Goal: Transaction & Acquisition: Purchase product/service

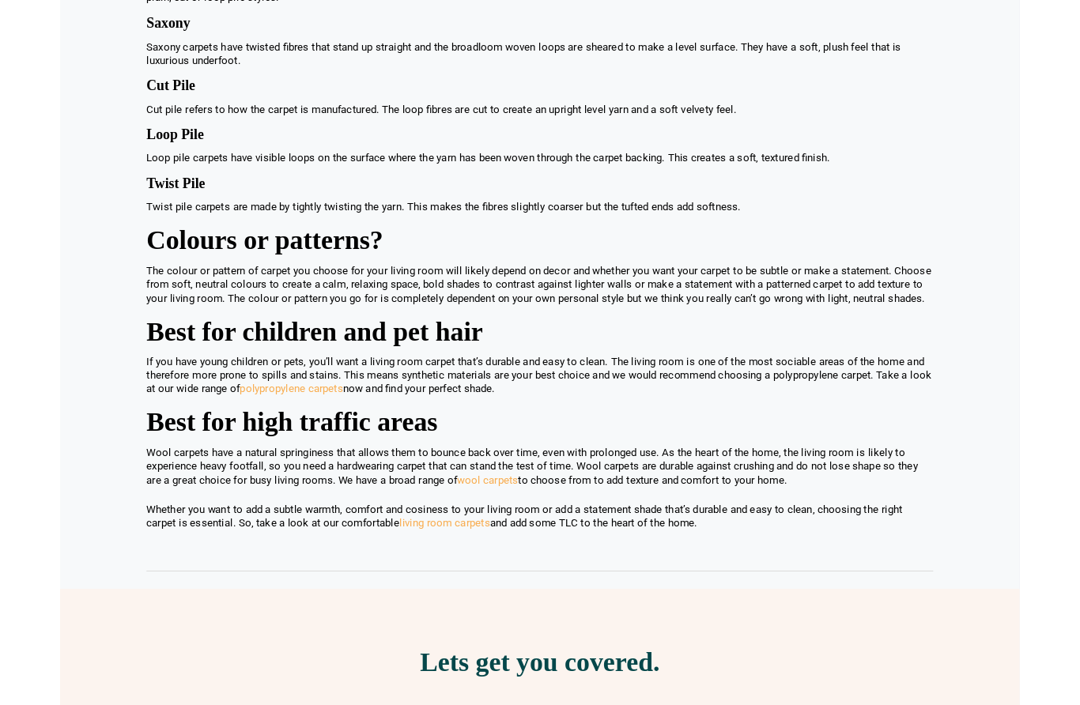
scroll to position [1943, 0]
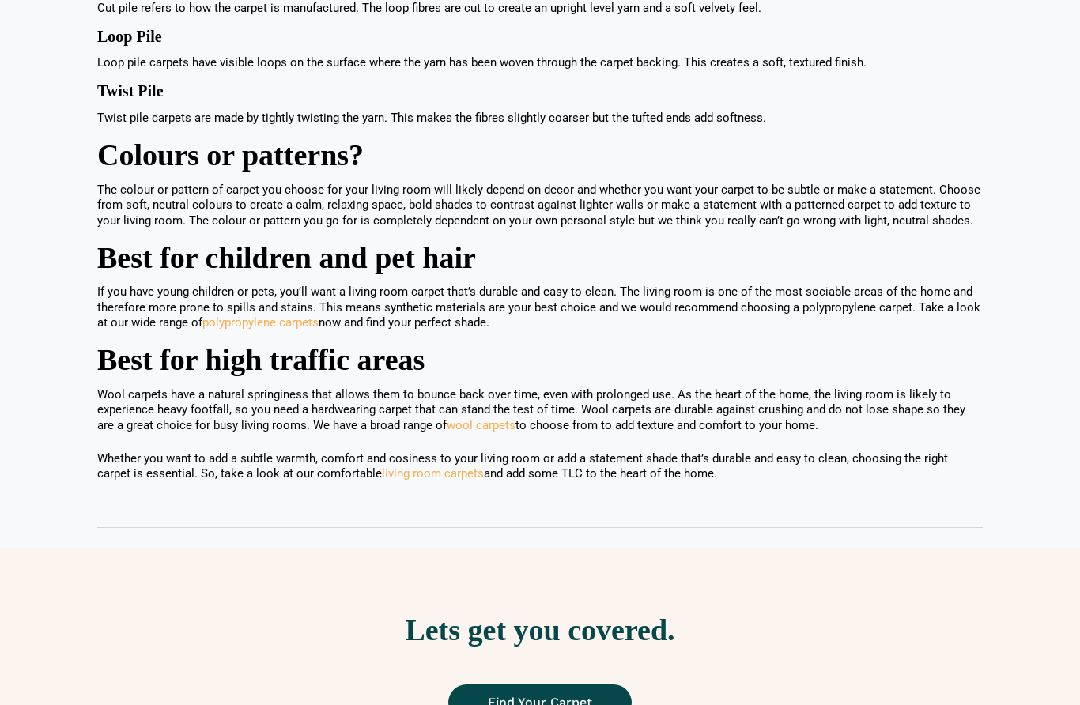
scroll to position [1720, 0]
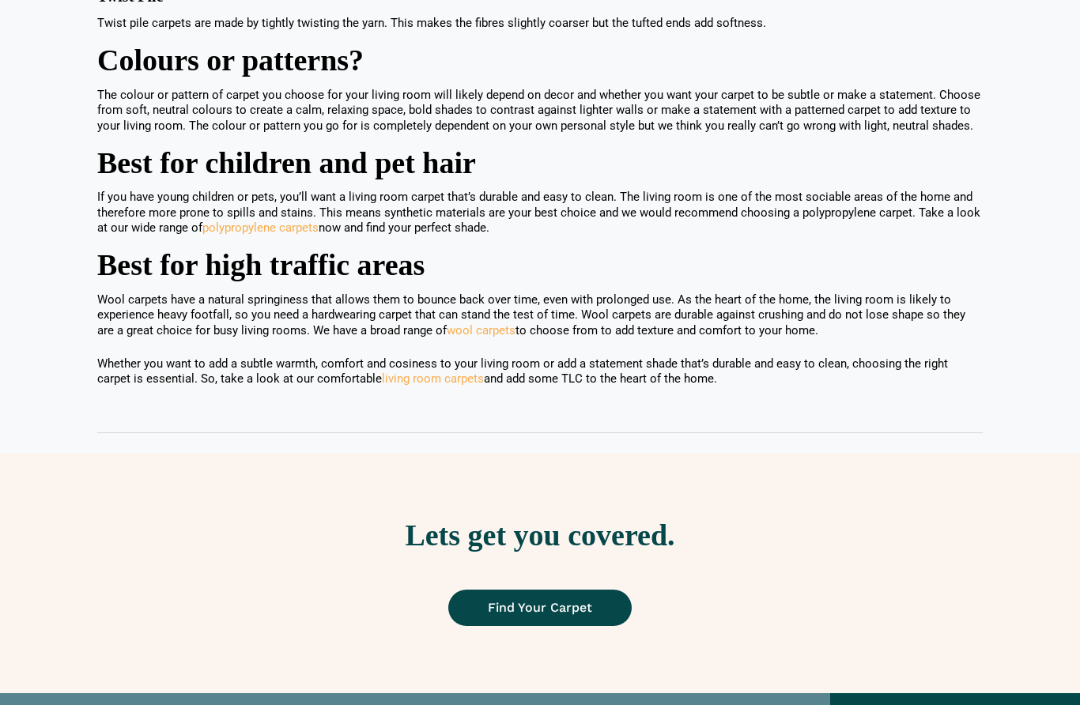
click at [398, 372] on link "living room carpets" at bounding box center [433, 379] width 102 height 14
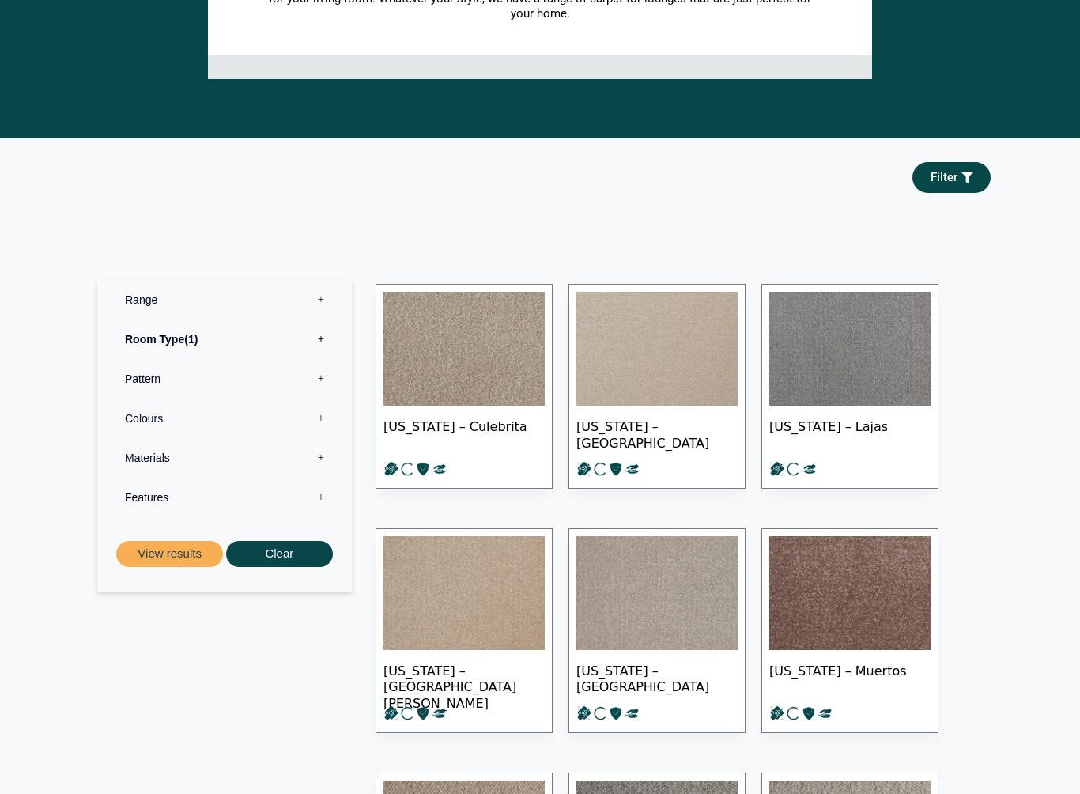
scroll to position [474, 0]
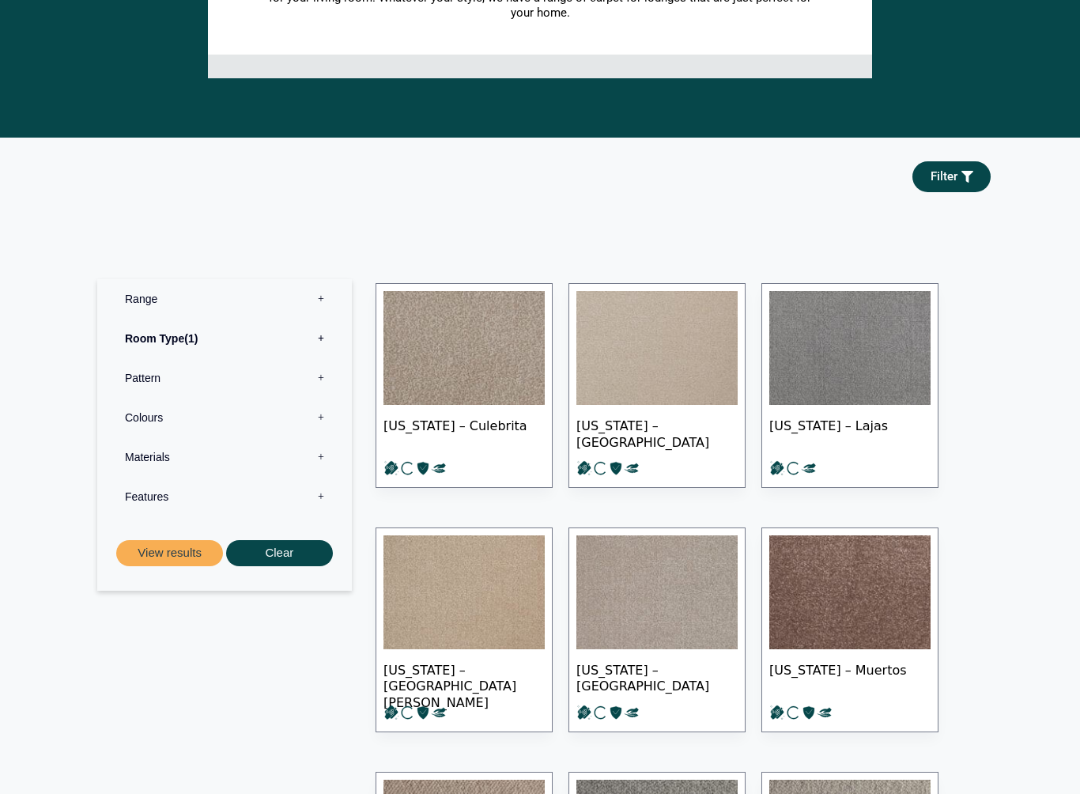
click at [326, 440] on label "Materials 0" at bounding box center [224, 458] width 231 height 40
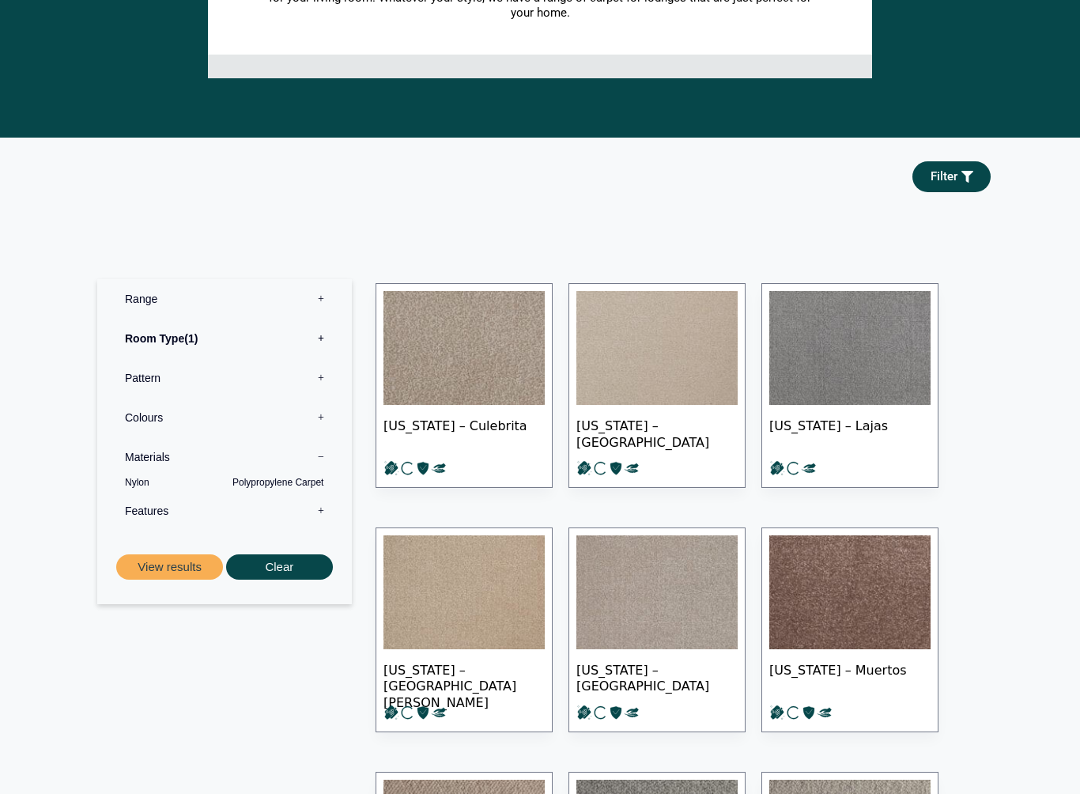
scroll to position [475, 0]
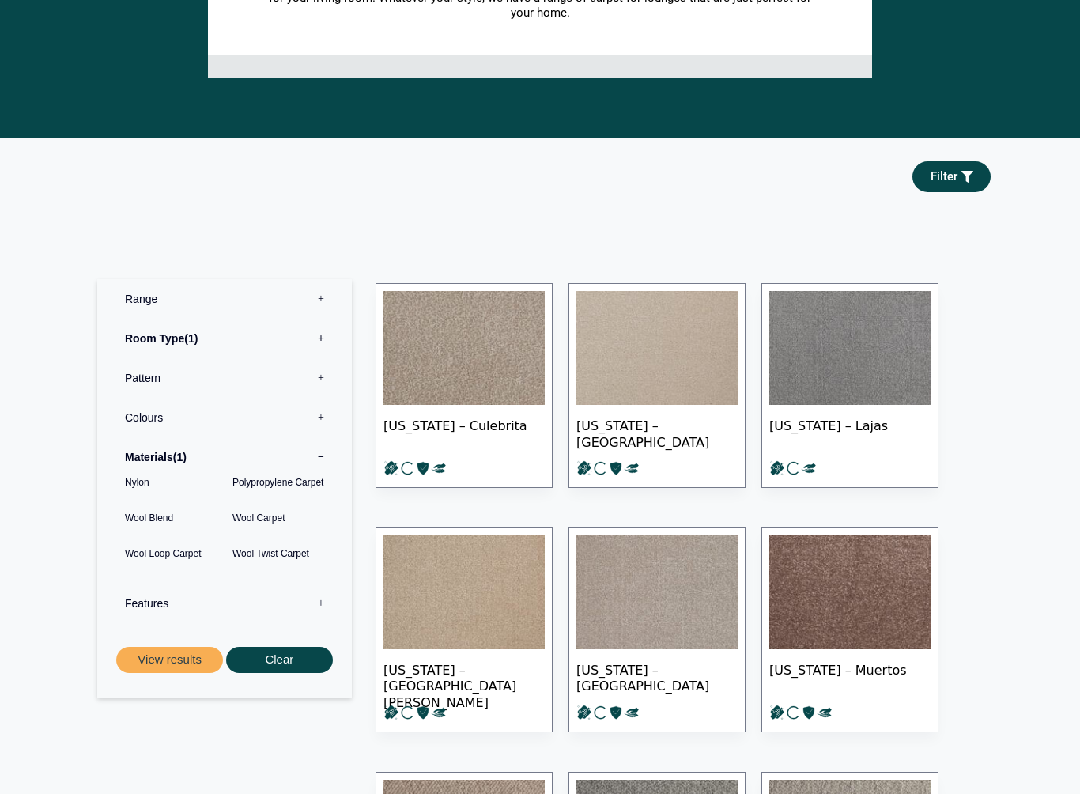
click at [179, 647] on button "View results" at bounding box center [169, 660] width 107 height 26
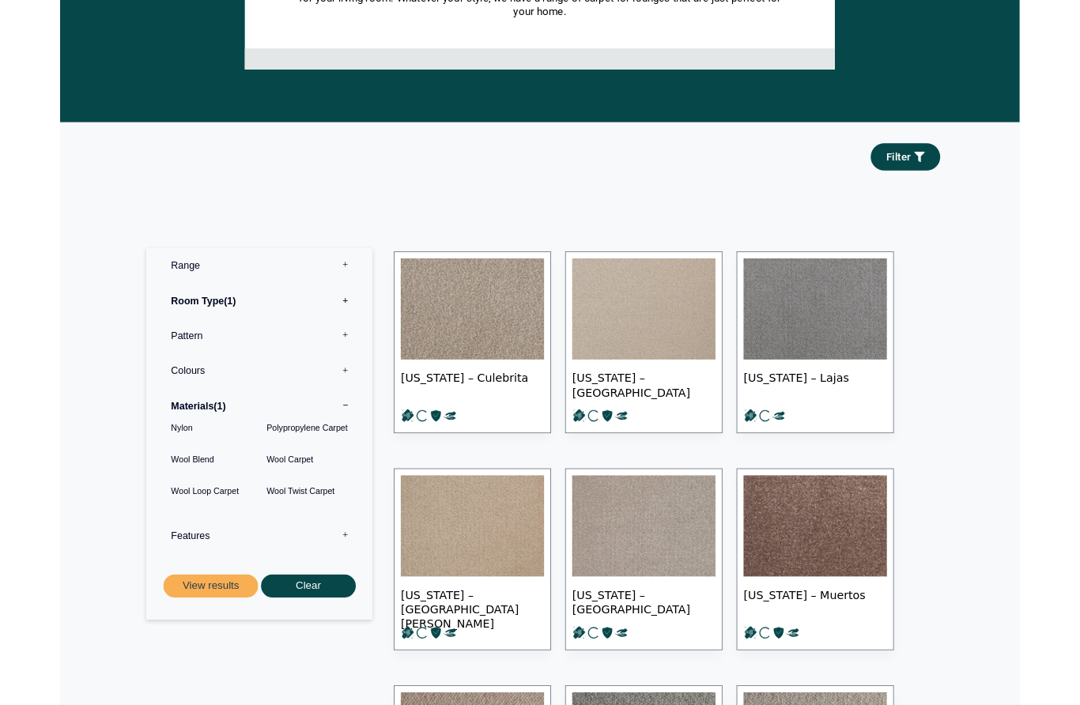
scroll to position [474, 0]
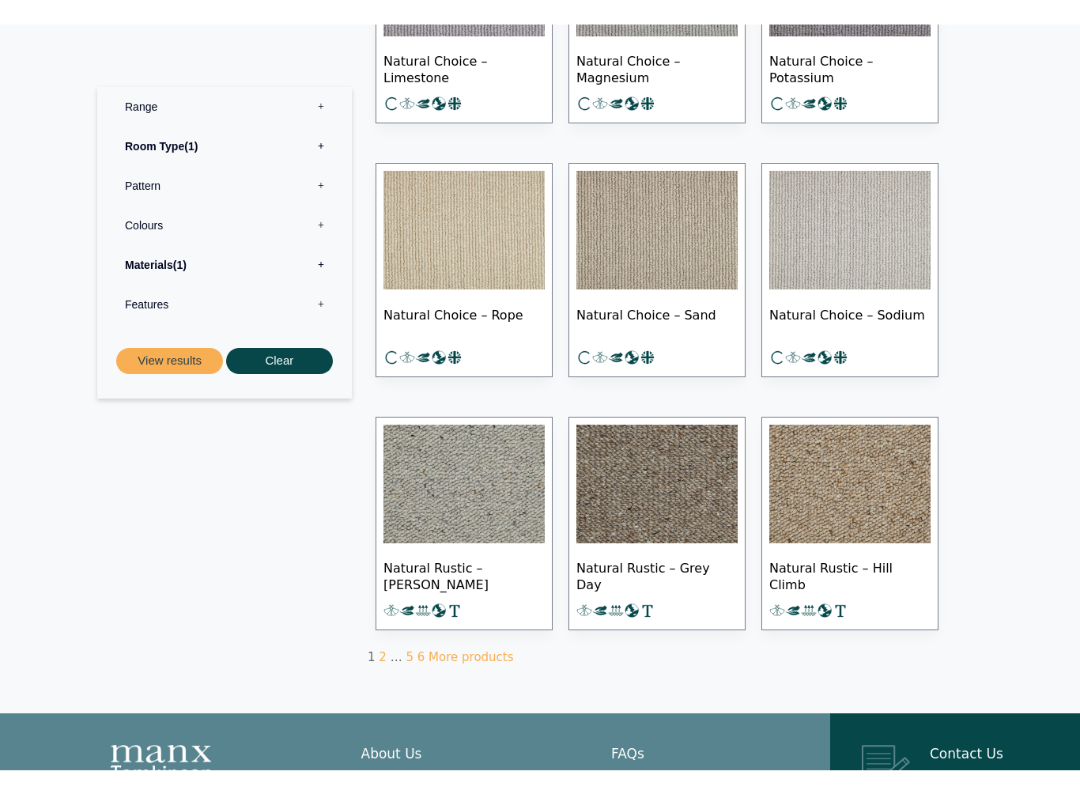
scroll to position [852, 0]
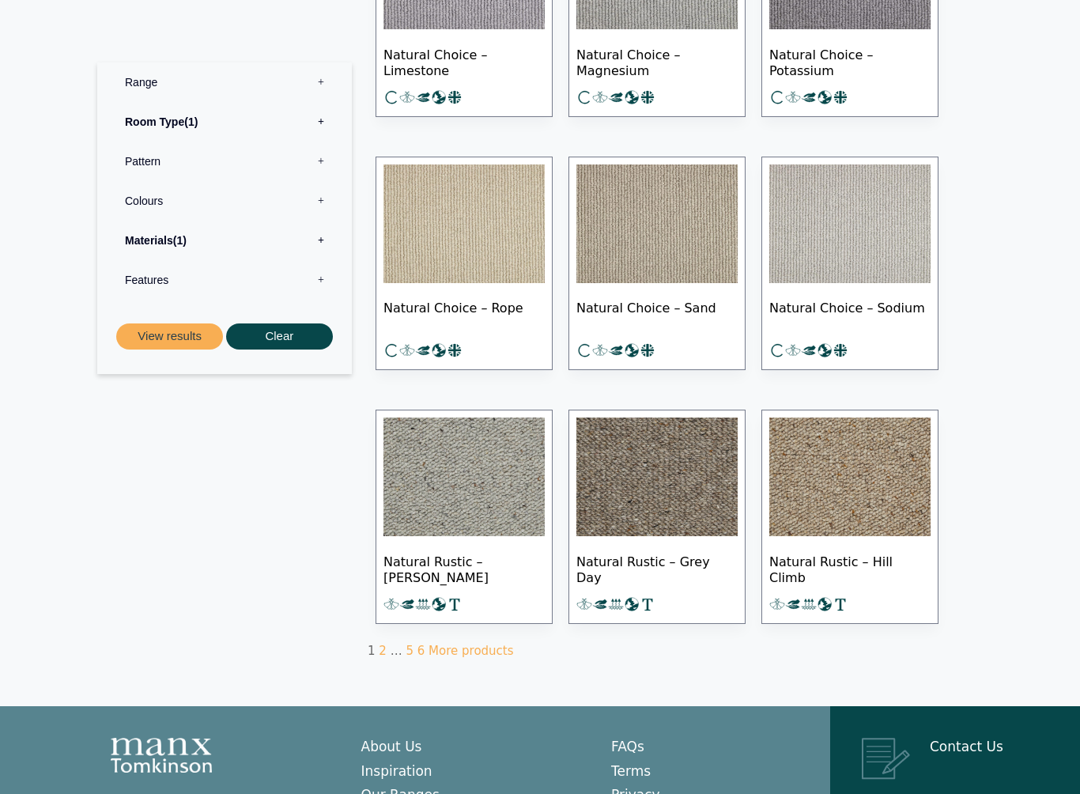
click at [320, 130] on label "Room Type 1" at bounding box center [224, 122] width 231 height 40
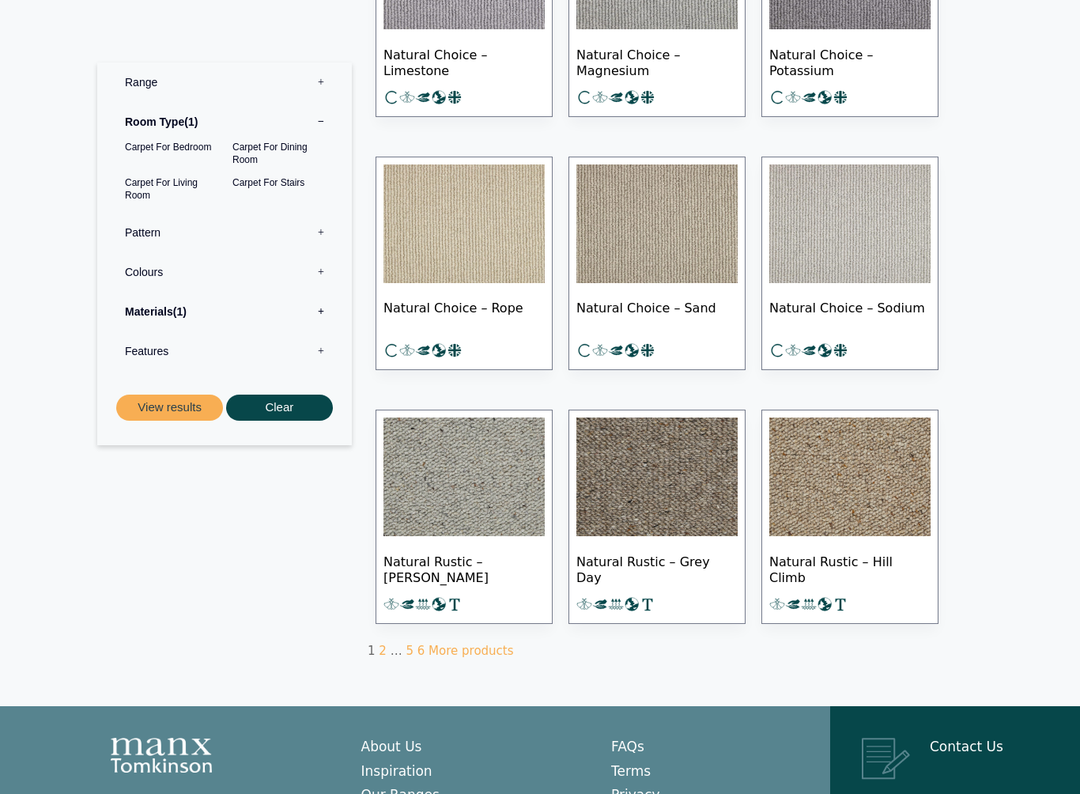
click at [330, 237] on label "Pattern 0" at bounding box center [224, 233] width 231 height 40
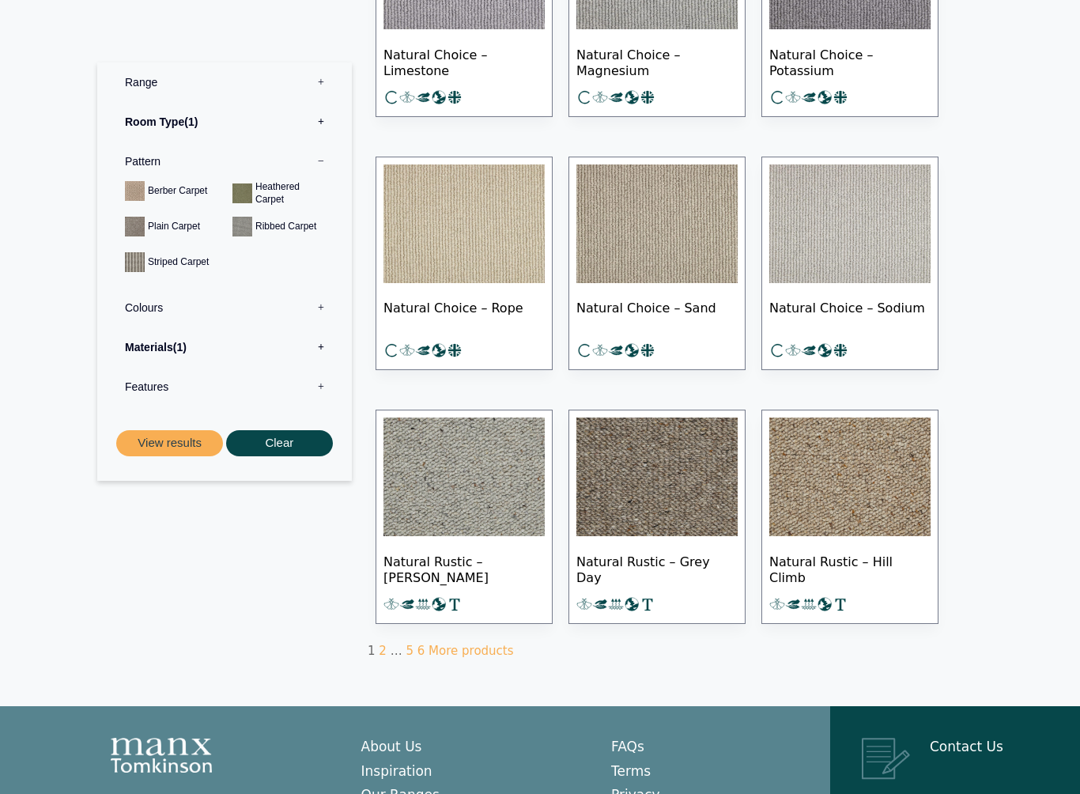
click at [325, 350] on label "Materials 1" at bounding box center [224, 347] width 231 height 40
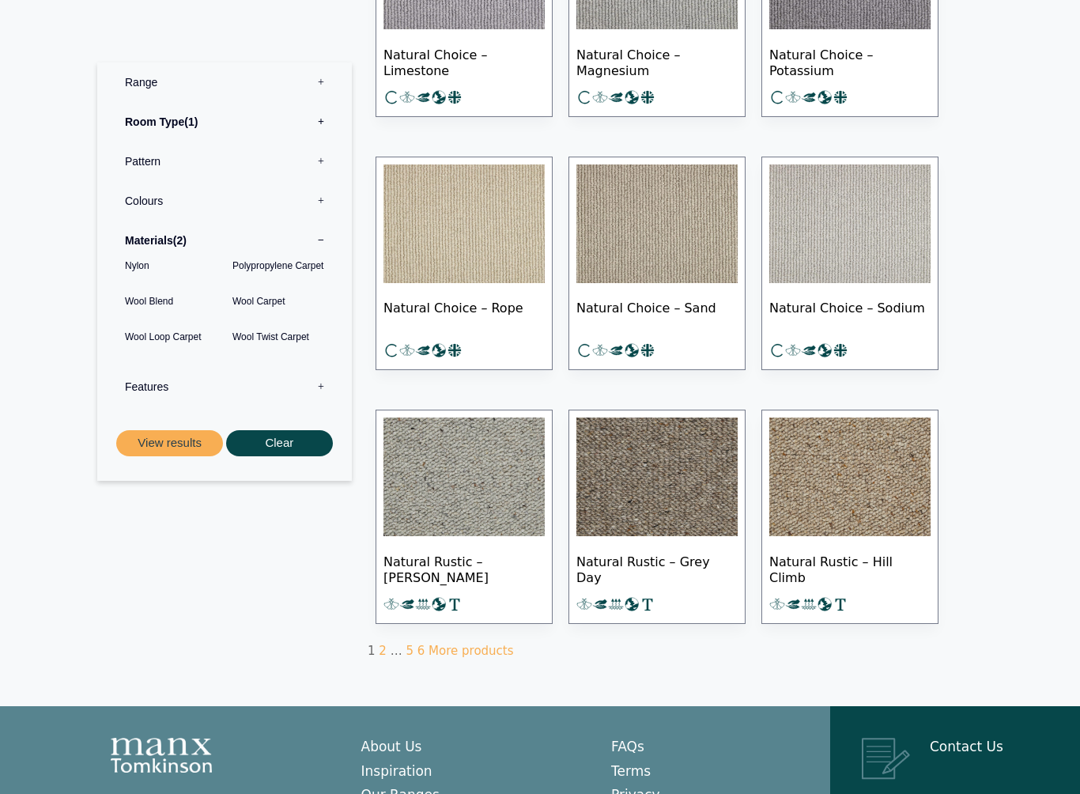
click at [164, 445] on button "View results" at bounding box center [169, 443] width 107 height 26
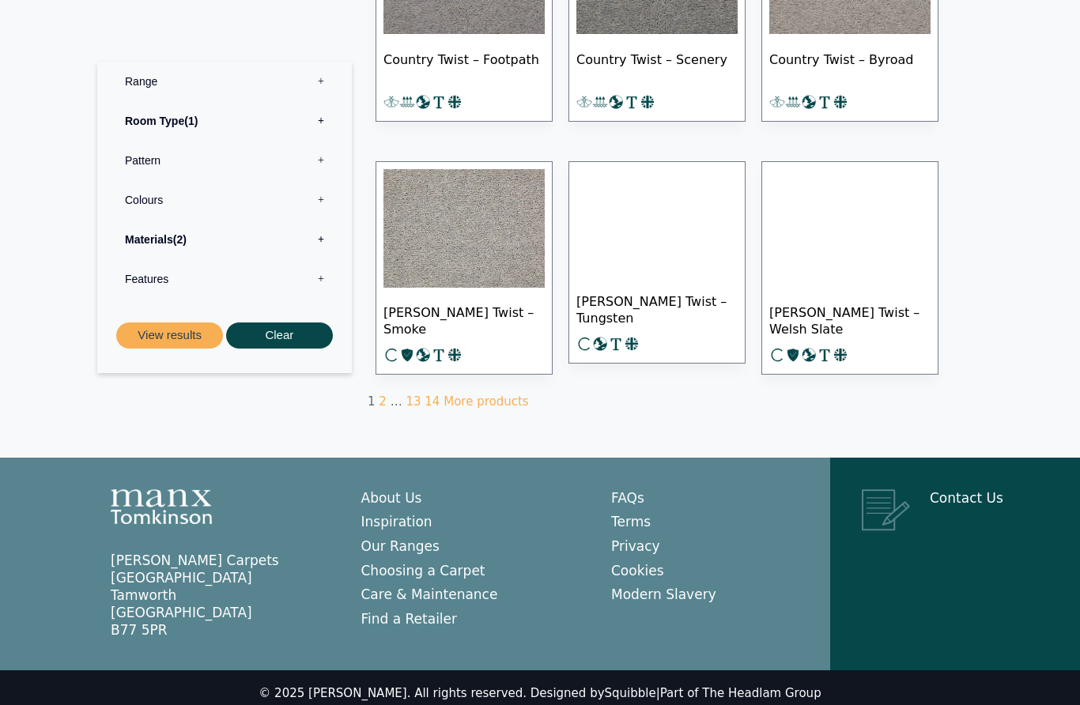
scroll to position [1076, 0]
